Goal: Information Seeking & Learning: Check status

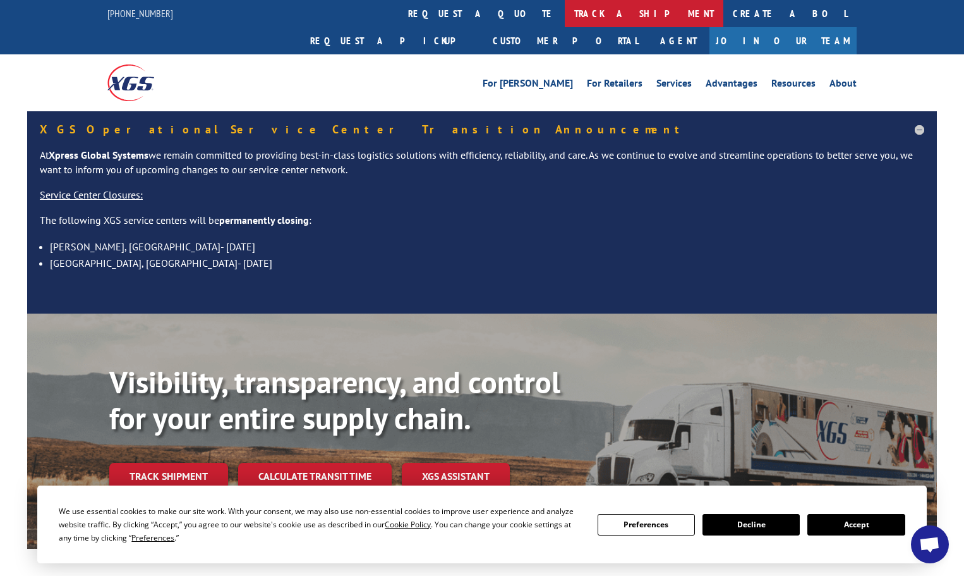
click at [565, 8] on link "track a shipment" at bounding box center [644, 13] width 159 height 27
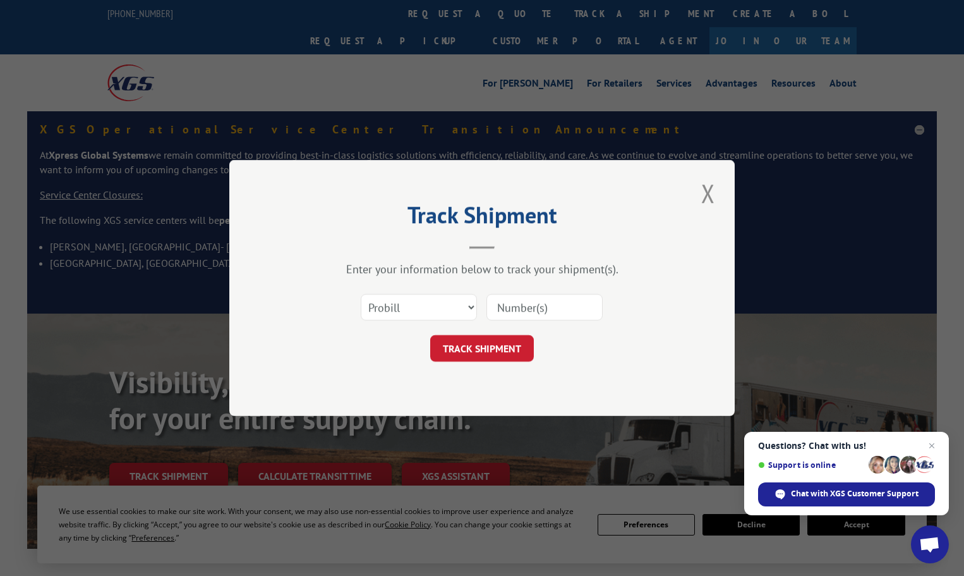
click at [502, 307] on input at bounding box center [545, 307] width 116 height 27
paste input "16754566"
type input "16754566"
click at [480, 344] on button "TRACK SHIPMENT" at bounding box center [482, 348] width 104 height 27
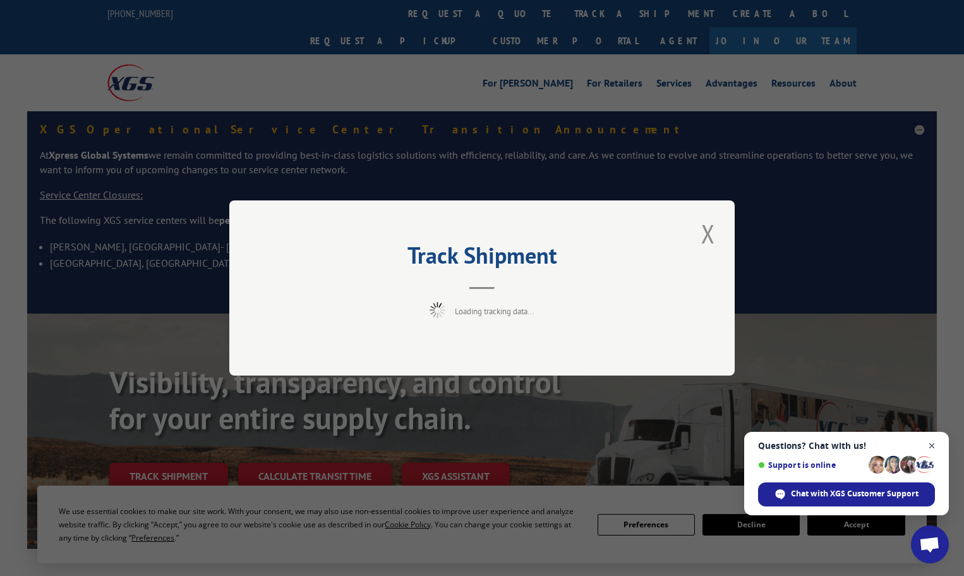
click at [934, 446] on span "Open chat" at bounding box center [932, 446] width 16 height 16
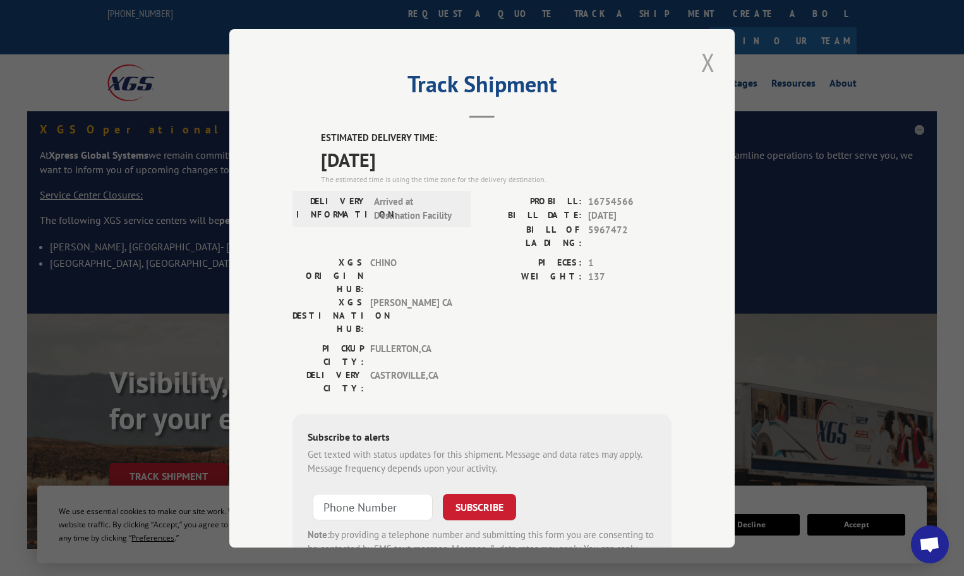
click at [702, 56] on button "Close modal" at bounding box center [708, 62] width 21 height 35
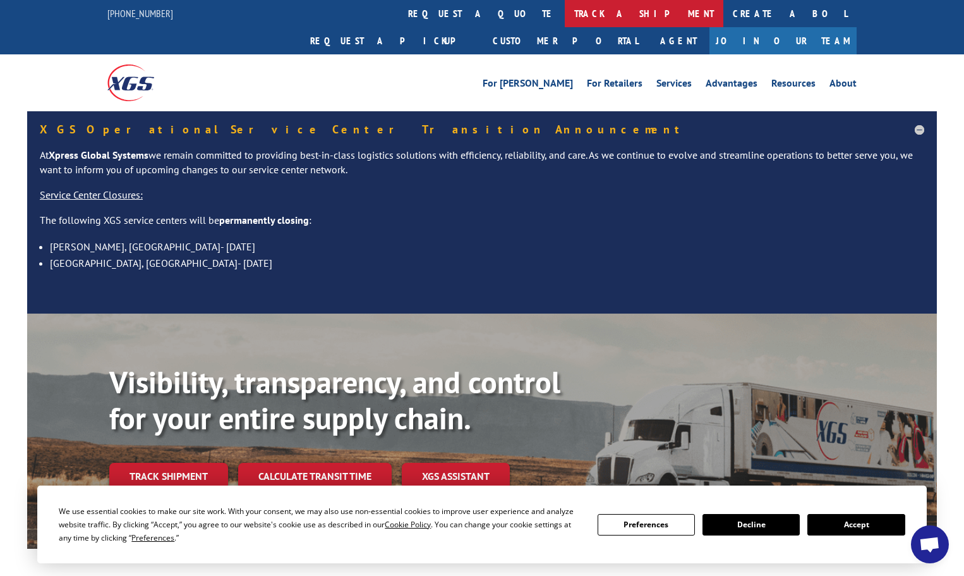
click at [565, 9] on link "track a shipment" at bounding box center [644, 13] width 159 height 27
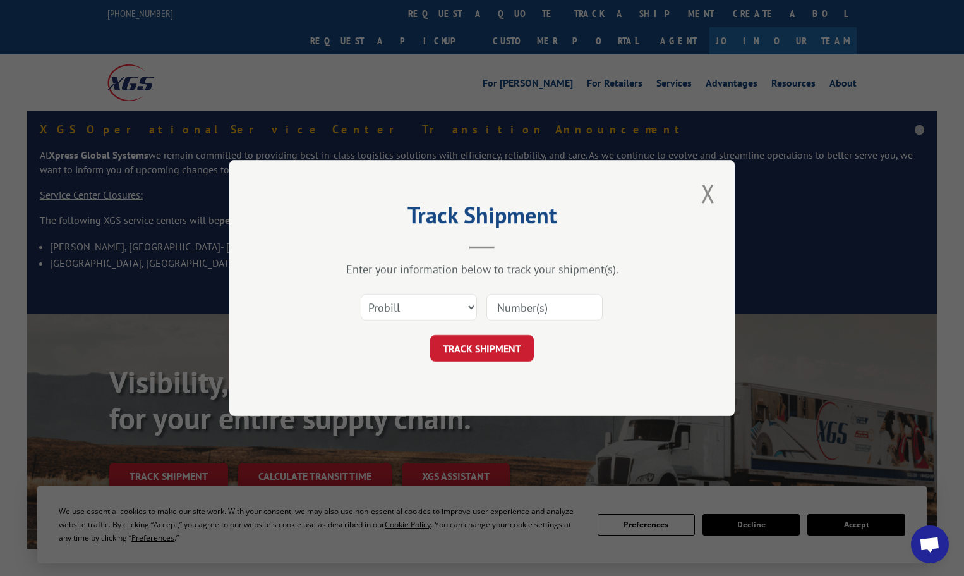
click at [496, 308] on input at bounding box center [545, 307] width 116 height 27
paste input "17463932"
type input "17463932"
drag, startPoint x: 470, startPoint y: 346, endPoint x: 464, endPoint y: 356, distance: 11.4
click at [471, 346] on button "TRACK SHIPMENT" at bounding box center [482, 348] width 104 height 27
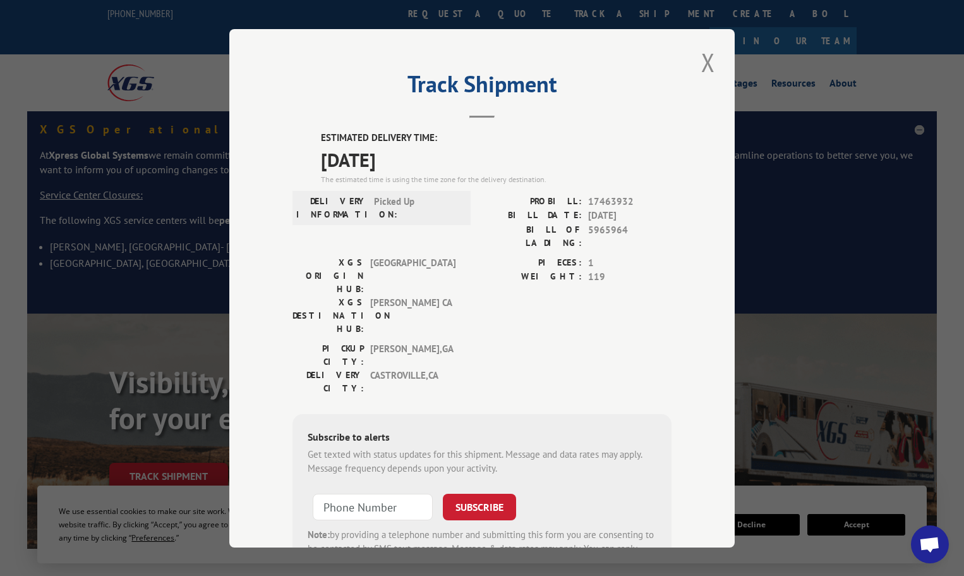
click at [704, 56] on button "Close modal" at bounding box center [708, 62] width 21 height 35
